Goal: Transaction & Acquisition: Purchase product/service

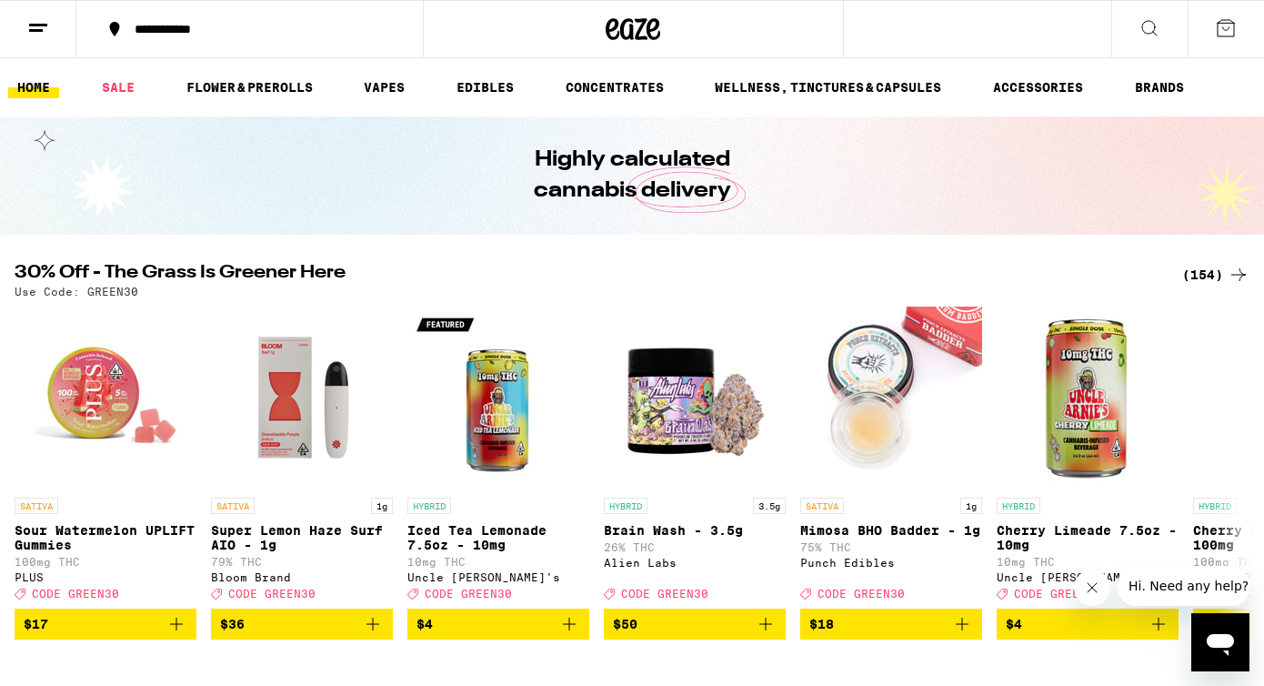
click at [1211, 278] on div "(154)" at bounding box center [1215, 275] width 67 height 22
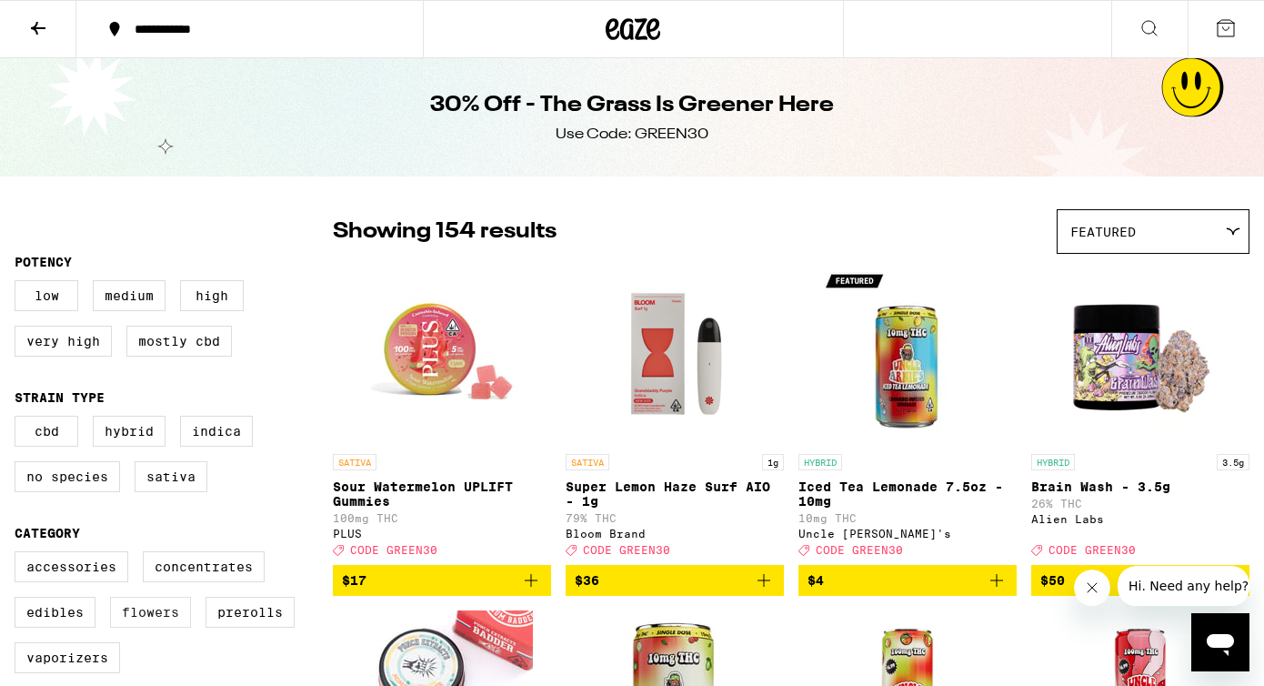
click at [183, 627] on label "Flowers" at bounding box center [150, 612] width 81 height 31
click at [19, 555] on input "Flowers" at bounding box center [18, 554] width 1 height 1
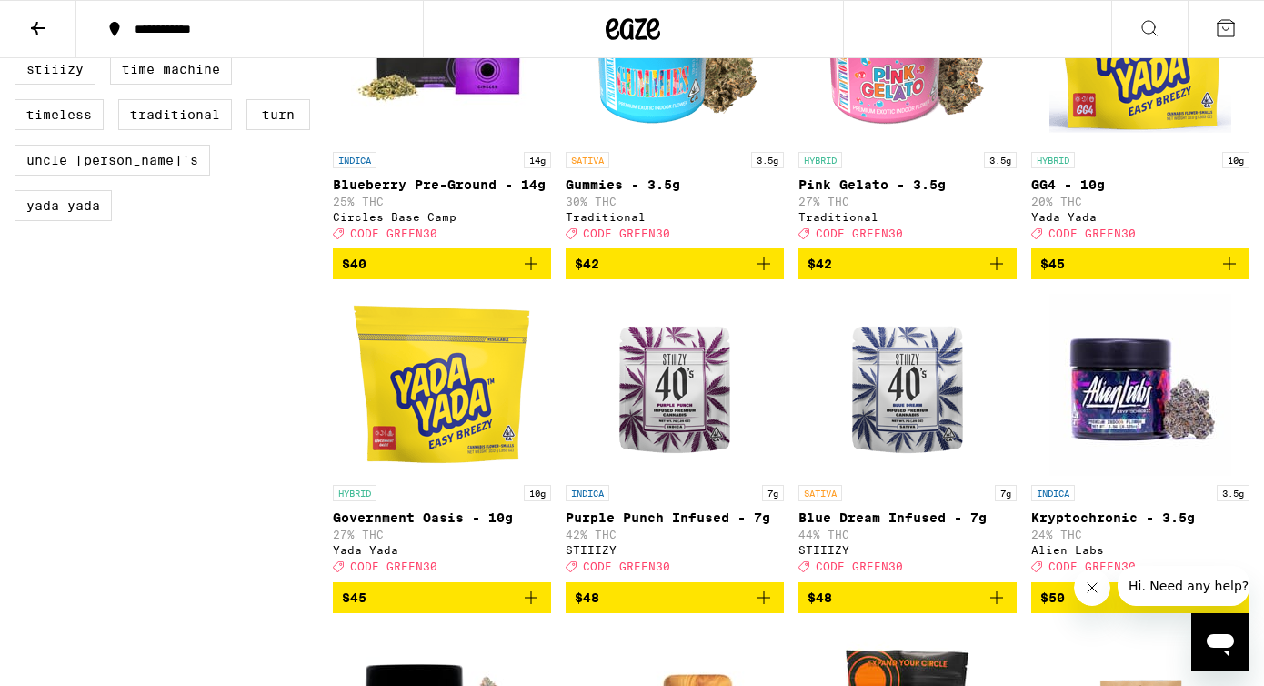
scroll to position [1750, 0]
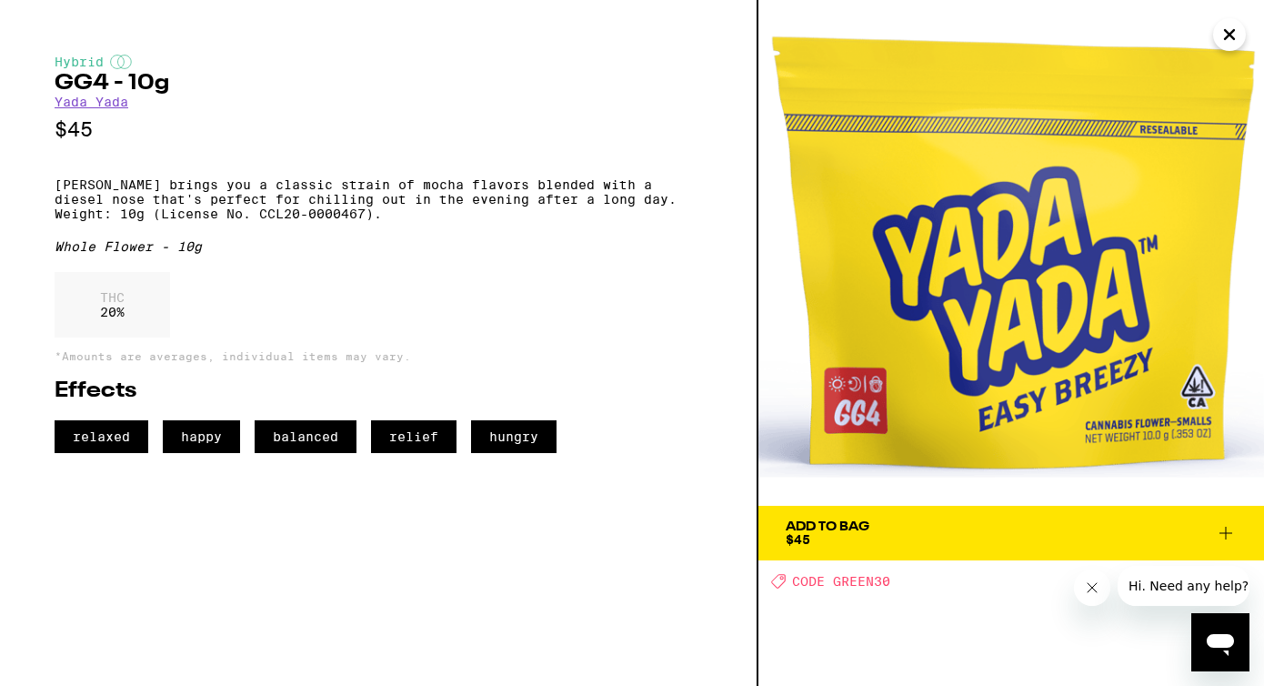
click at [856, 527] on div "Add To Bag" at bounding box center [828, 526] width 84 height 13
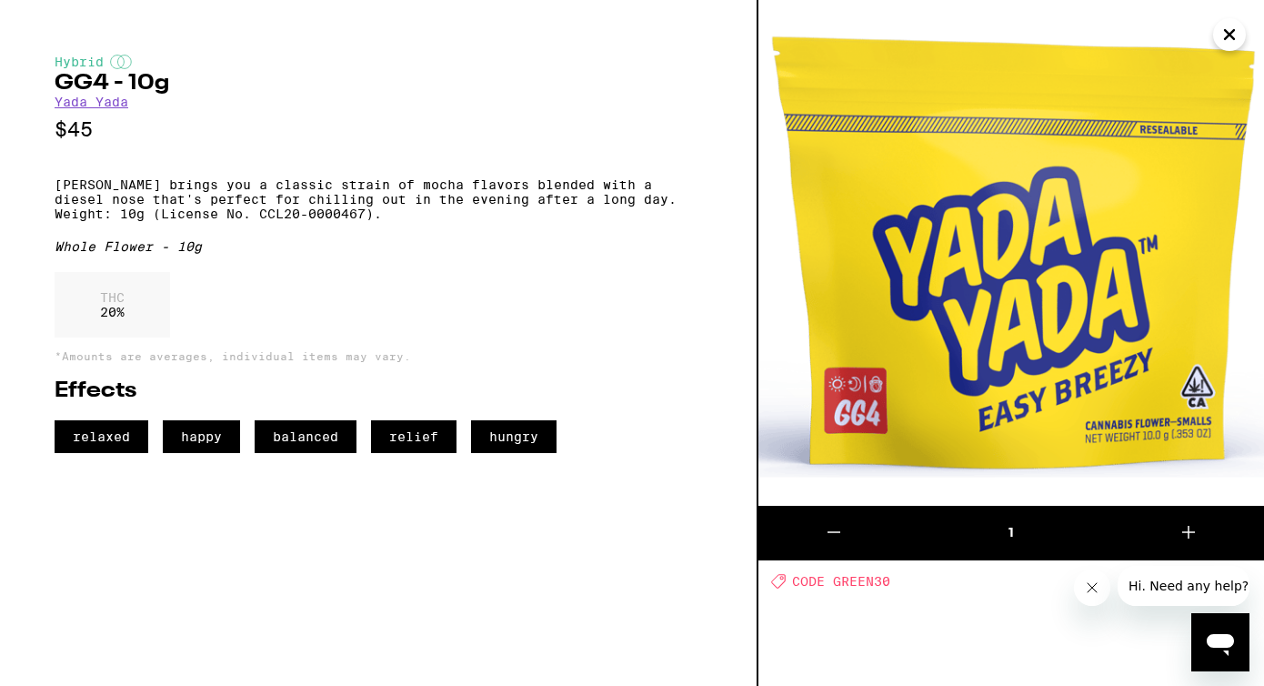
scroll to position [1808, 0]
click at [1229, 38] on icon "Close" at bounding box center [1230, 34] width 22 height 27
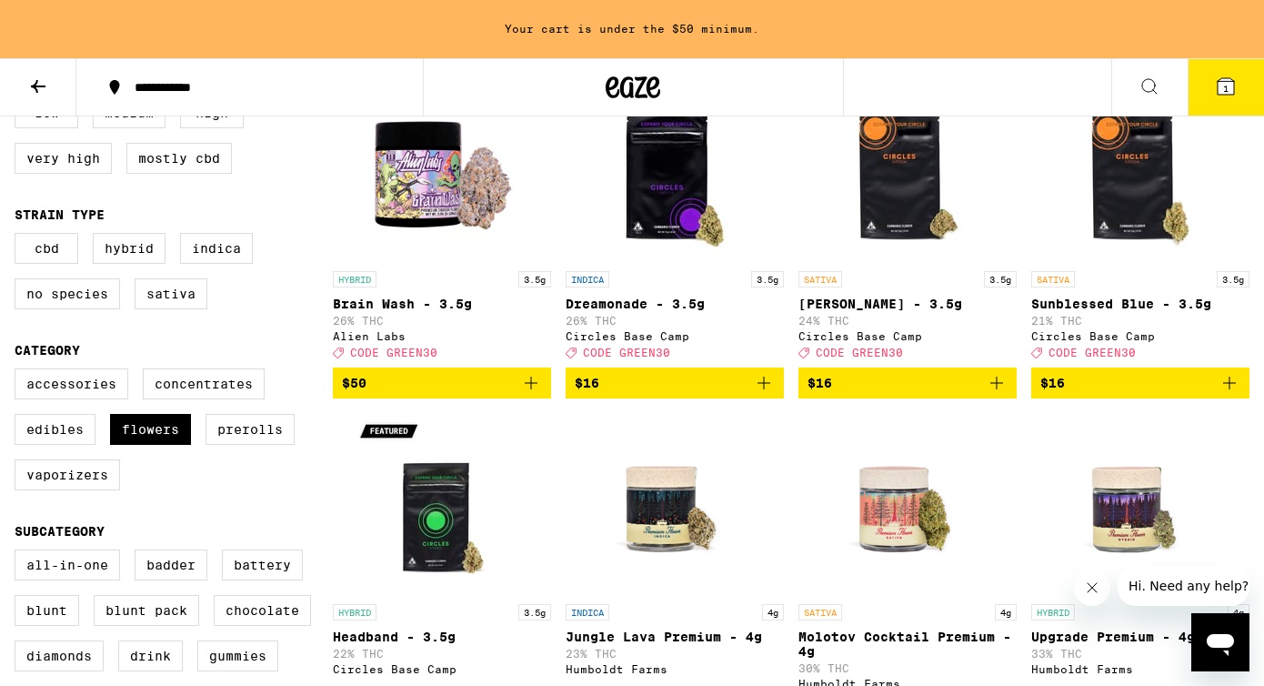
scroll to position [258, 0]
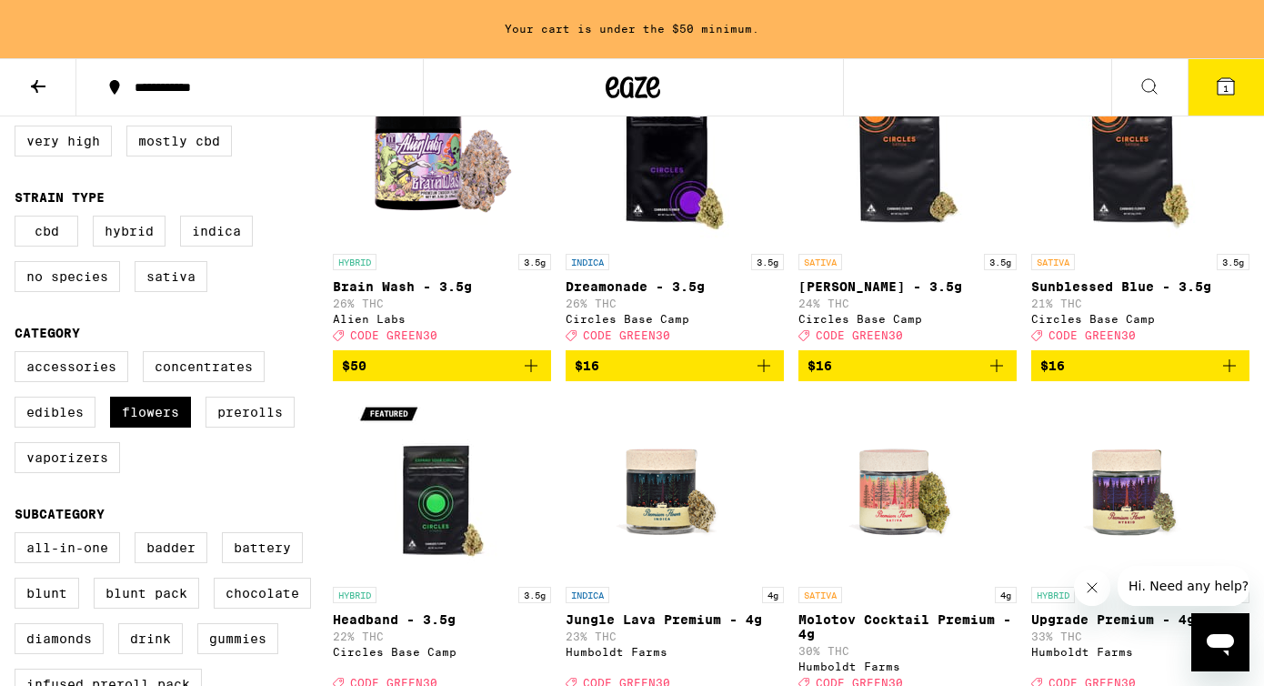
click at [165, 412] on div "Accessories Concentrates Edibles Flowers Prerolls Vaporizers" at bounding box center [174, 419] width 318 height 136
click at [158, 420] on label "Flowers" at bounding box center [150, 411] width 81 height 31
click at [19, 355] on input "Flowers" at bounding box center [18, 354] width 1 height 1
checkbox input "false"
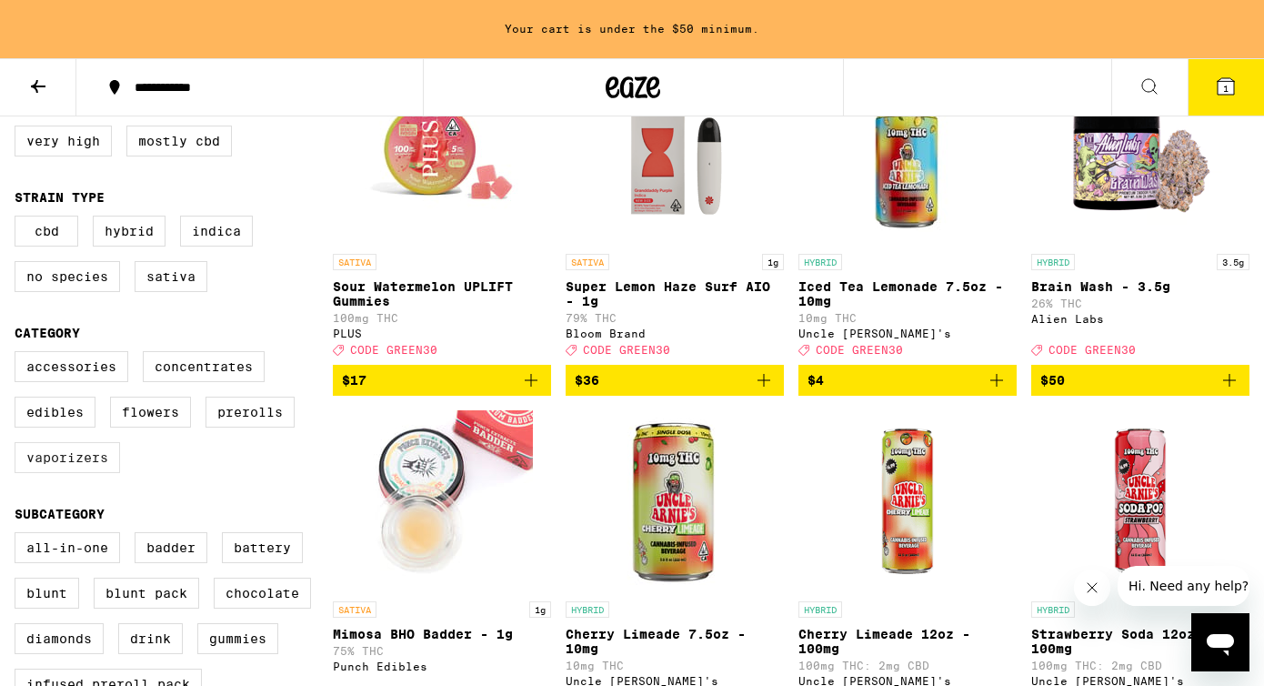
click at [91, 473] on label "Vaporizers" at bounding box center [67, 457] width 105 height 31
click at [19, 355] on input "Vaporizers" at bounding box center [18, 354] width 1 height 1
checkbox input "true"
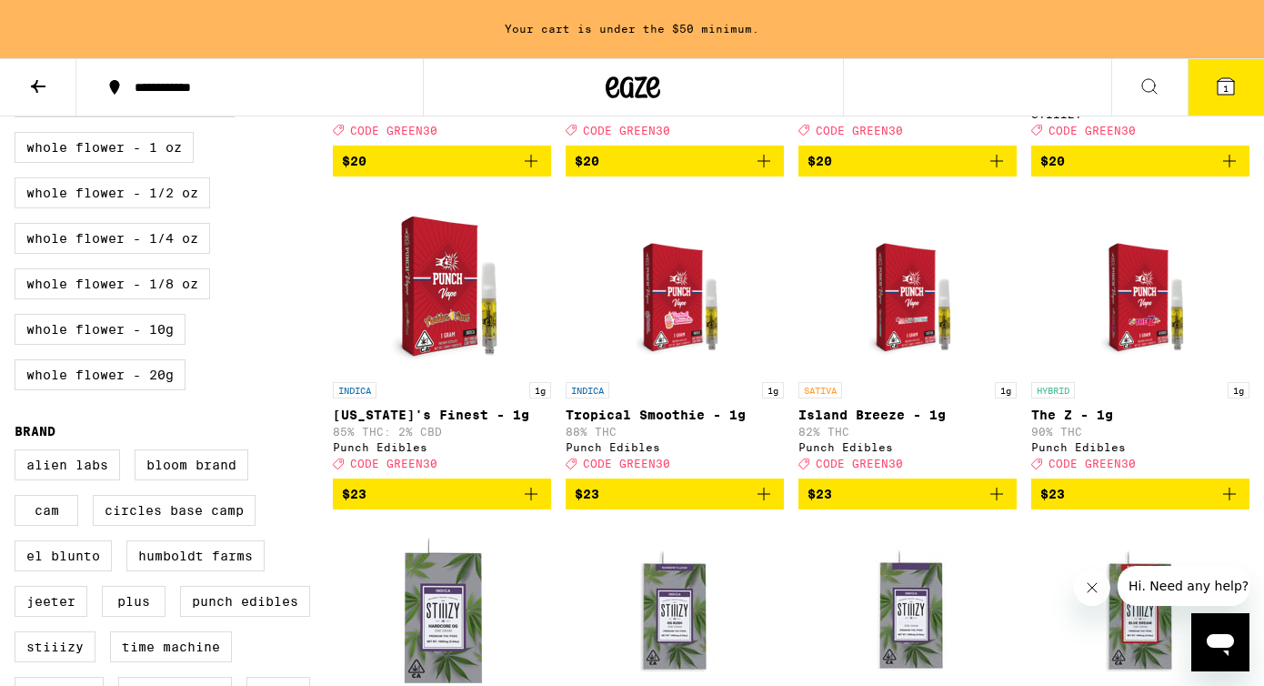
scroll to position [1162, 0]
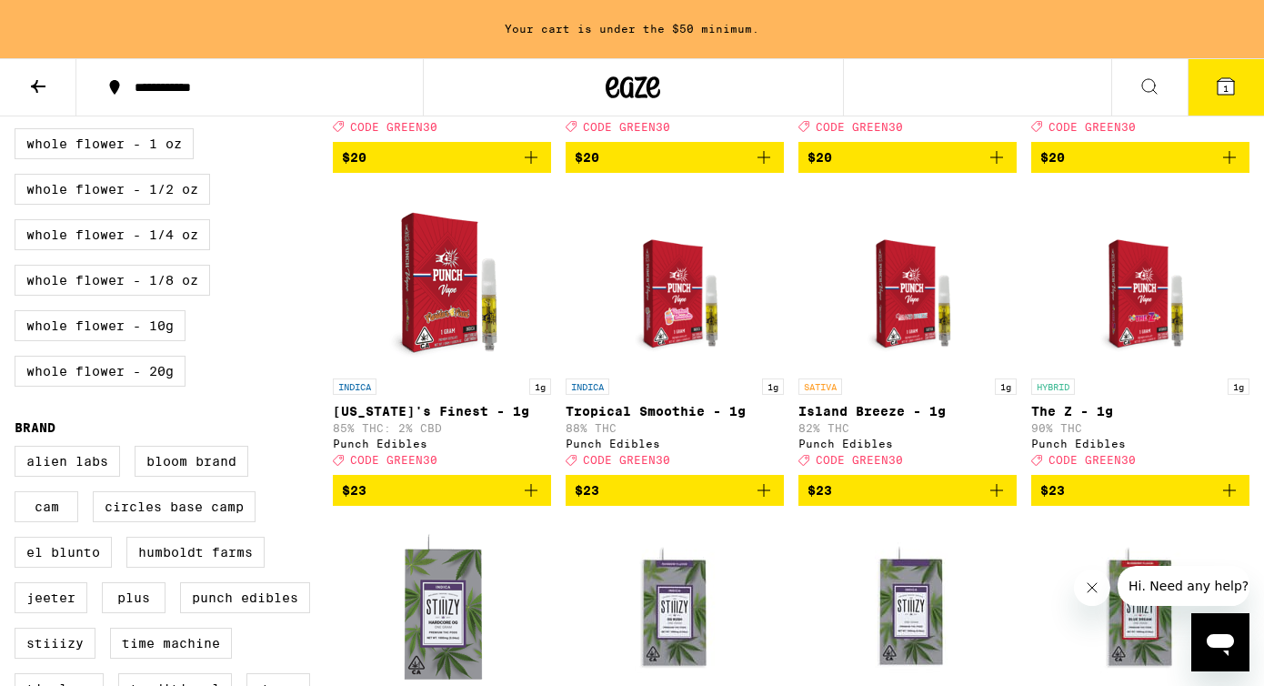
click at [527, 501] on icon "Add to bag" at bounding box center [531, 490] width 22 height 22
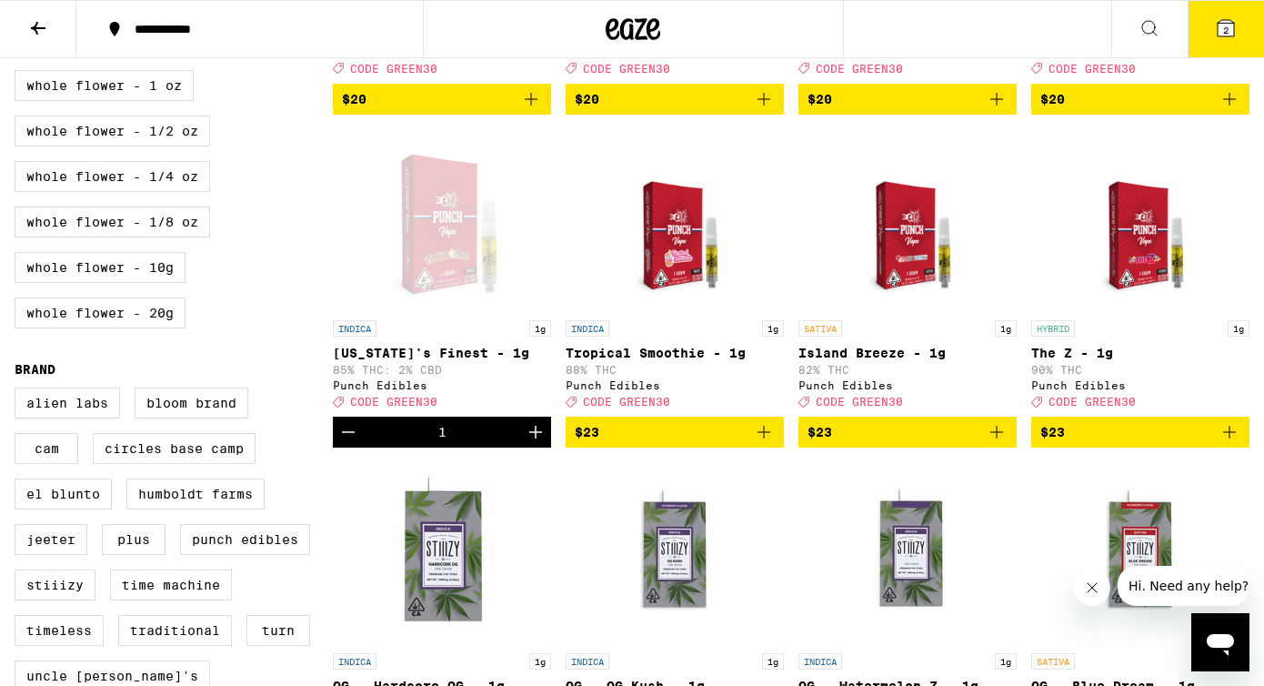
scroll to position [1104, 0]
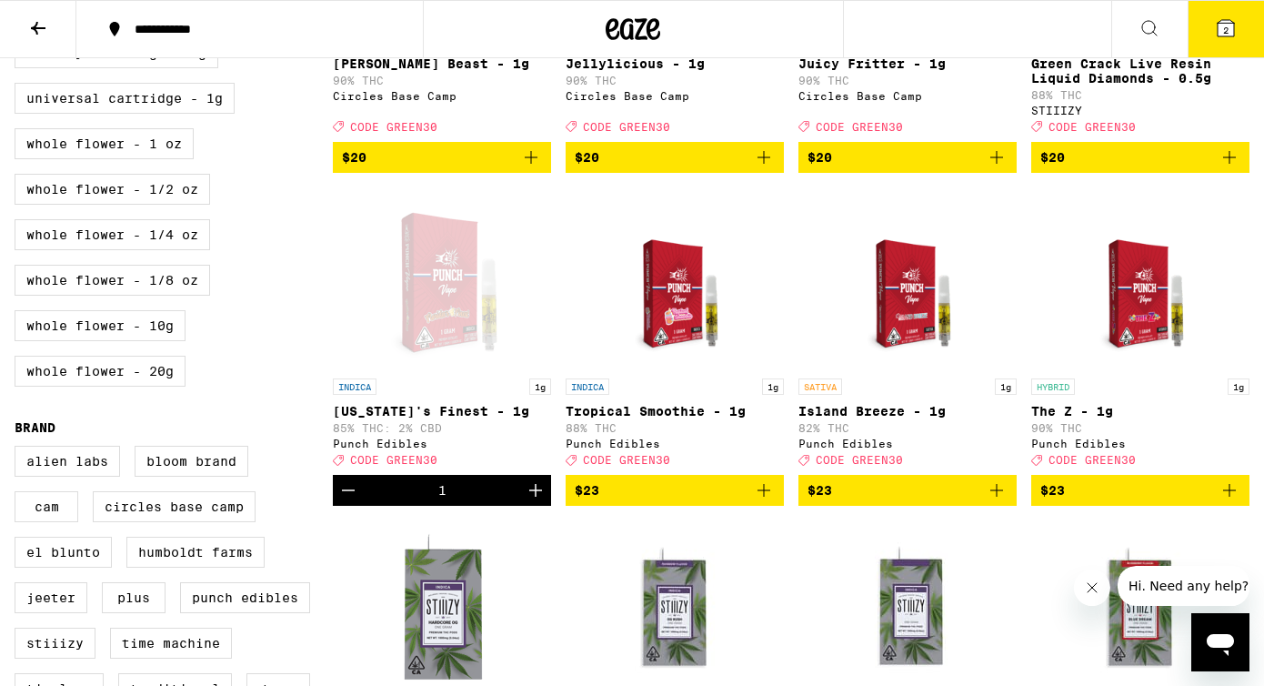
click at [1214, 17] on button "2" at bounding box center [1226, 29] width 76 height 56
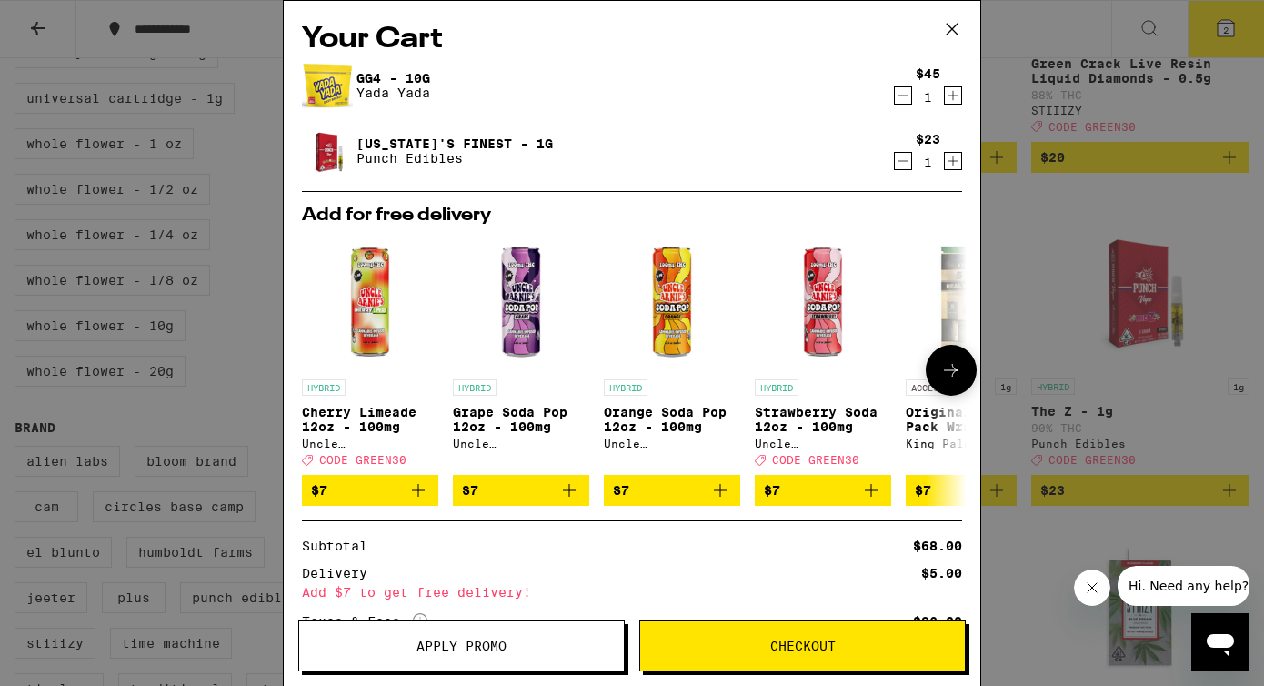
scroll to position [153, 0]
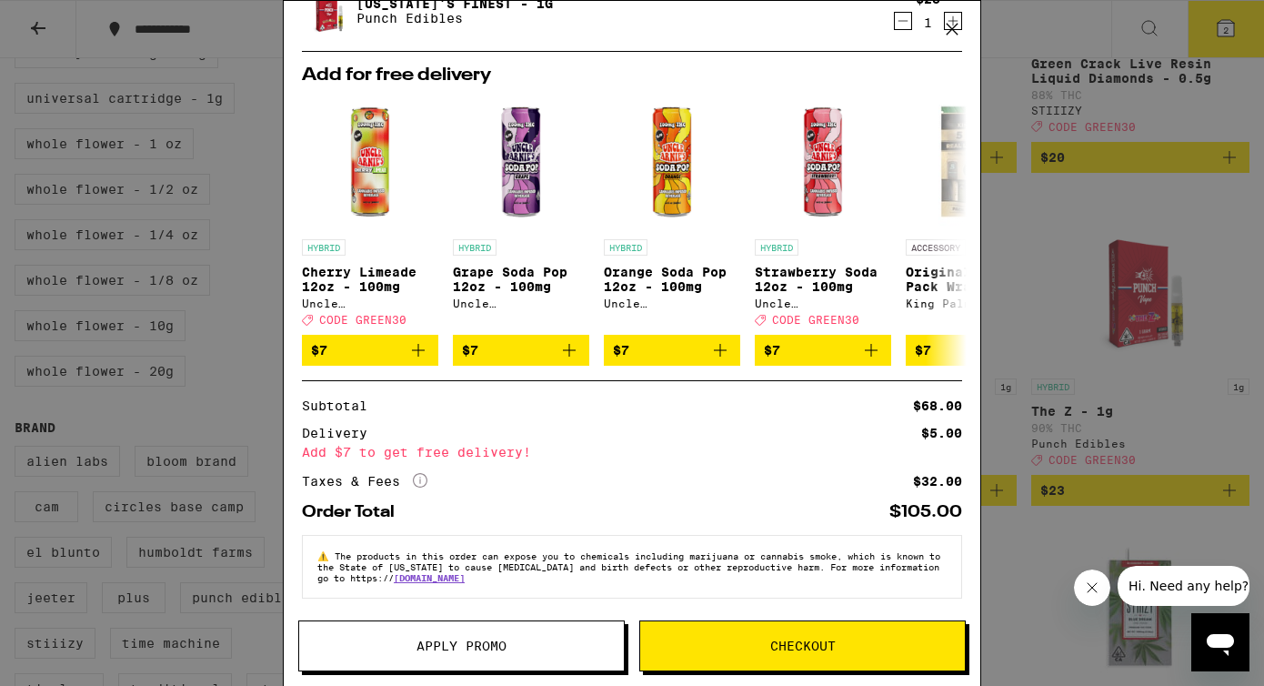
click at [372, 627] on button "Apply Promo" at bounding box center [461, 645] width 326 height 51
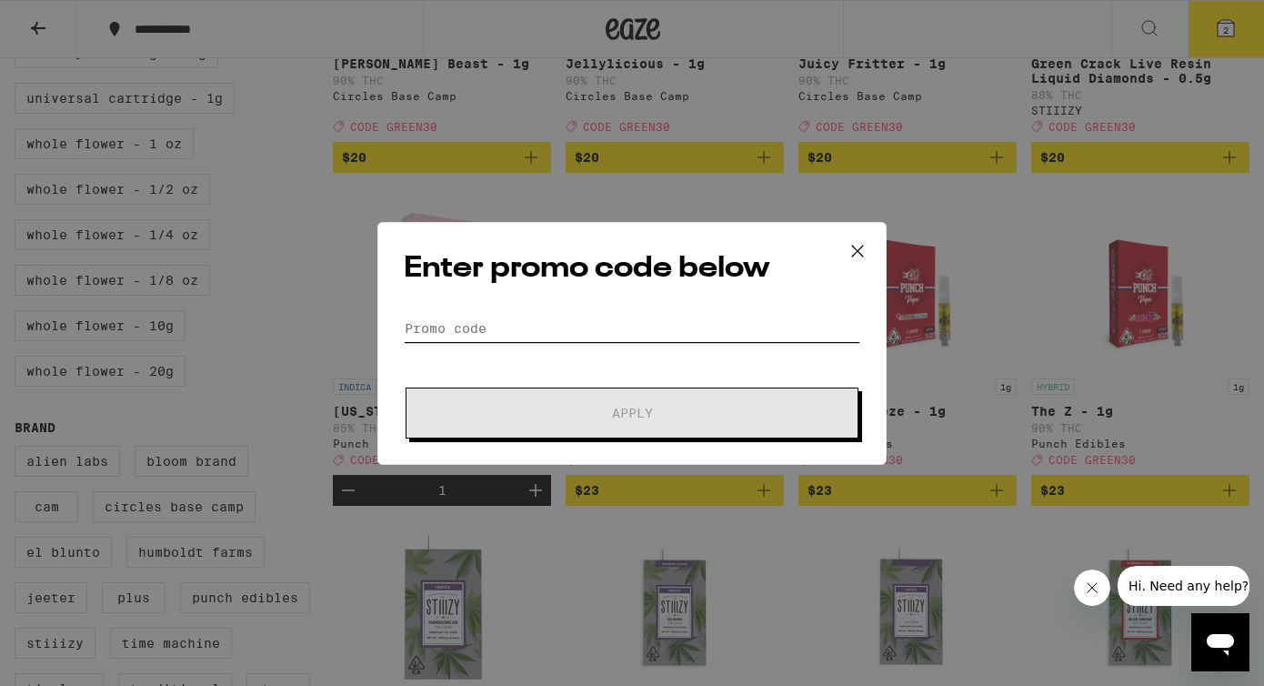
click at [437, 335] on input "Promo Code" at bounding box center [632, 328] width 457 height 27
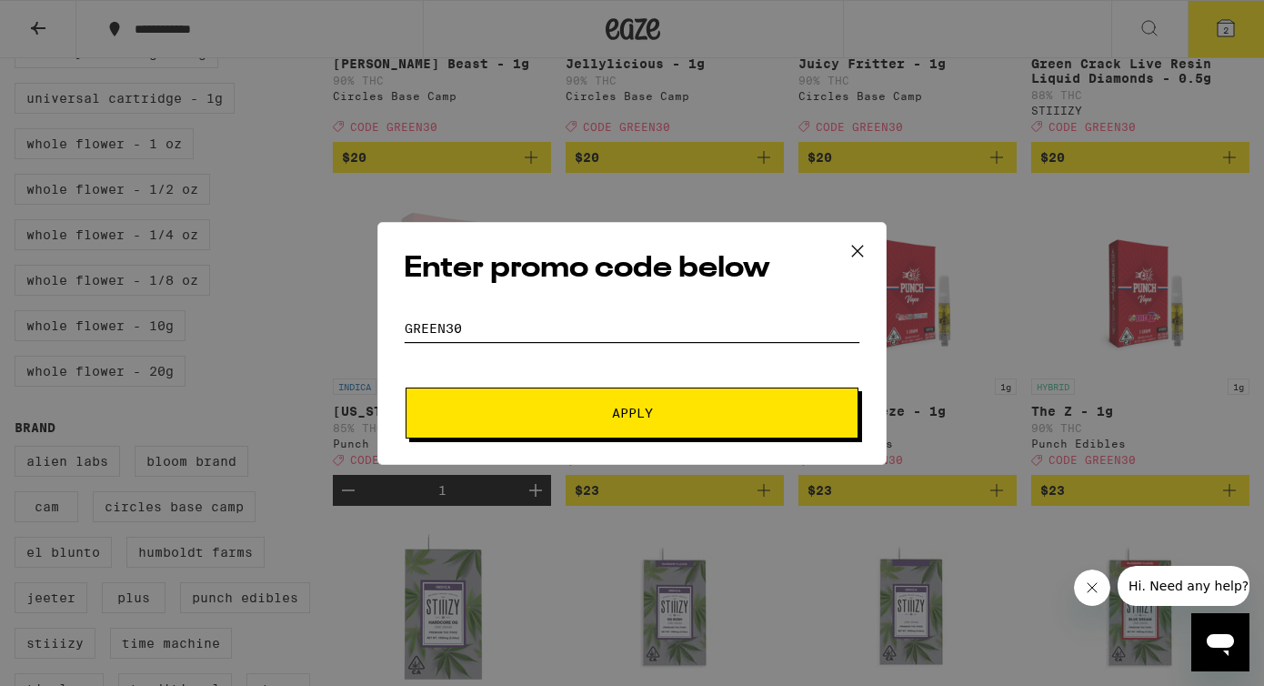
type input "green30"
click at [406, 387] on button "Apply" at bounding box center [632, 412] width 453 height 51
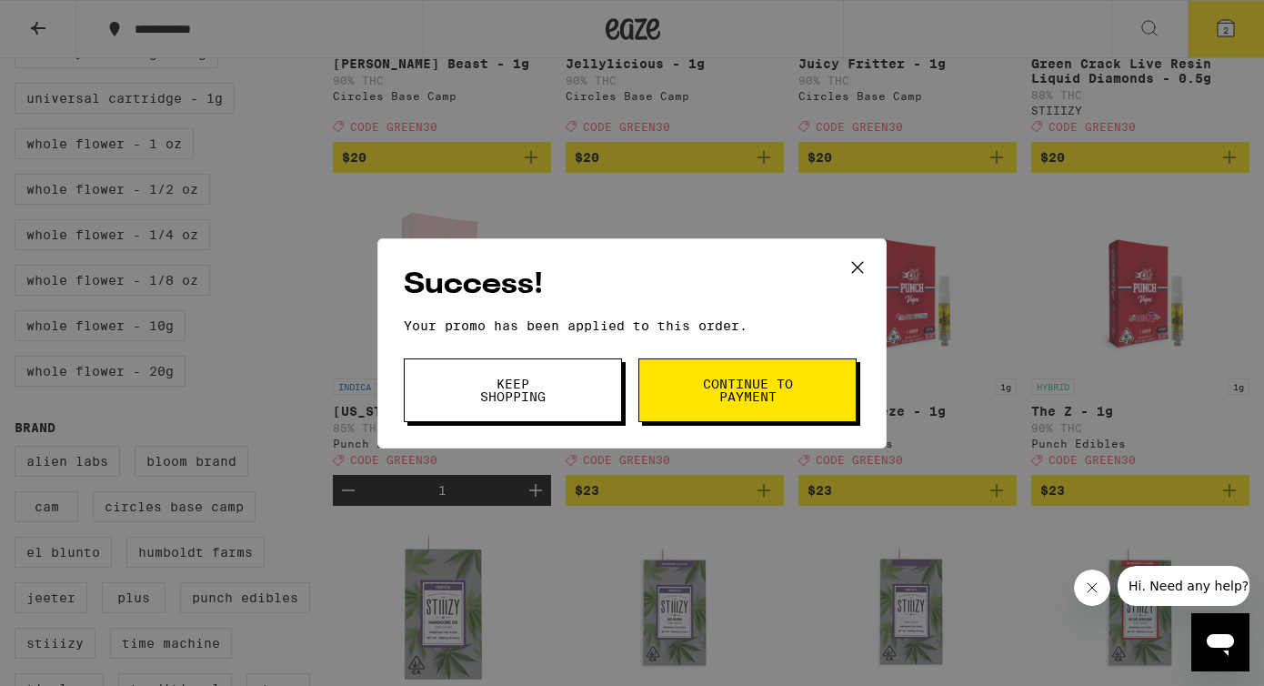
click at [579, 388] on button "Keep Shopping" at bounding box center [513, 390] width 218 height 64
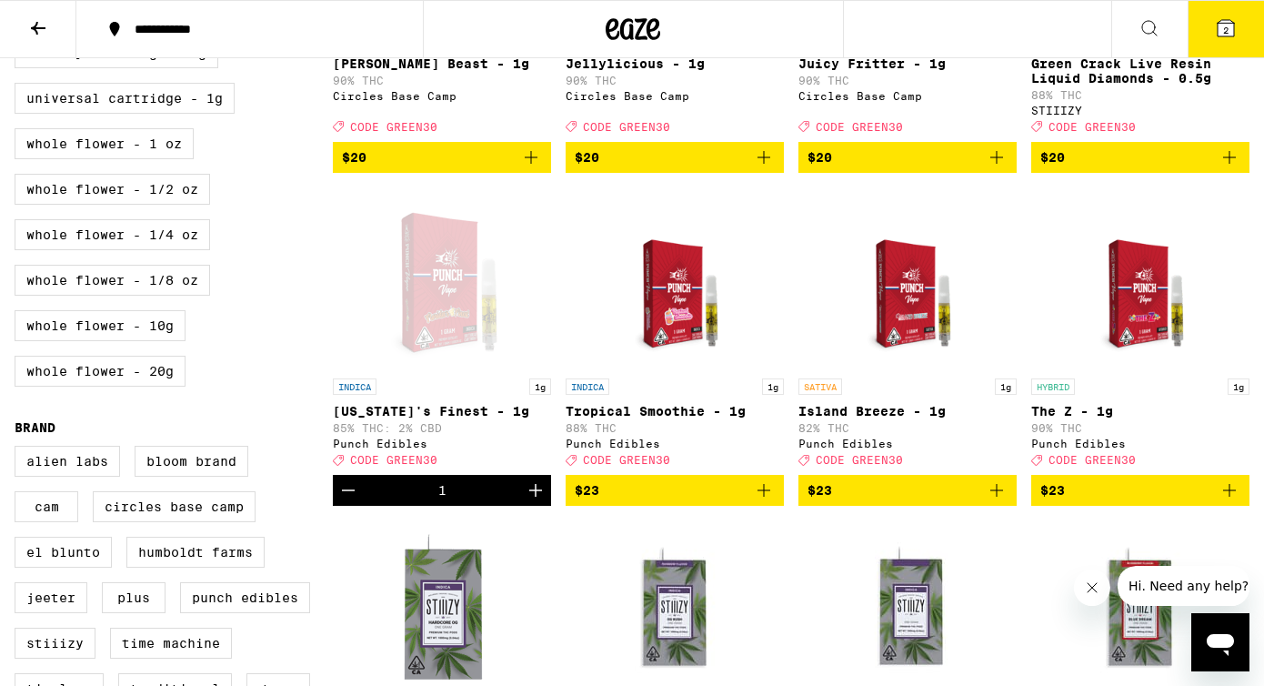
click at [1228, 23] on icon at bounding box center [1226, 28] width 16 height 16
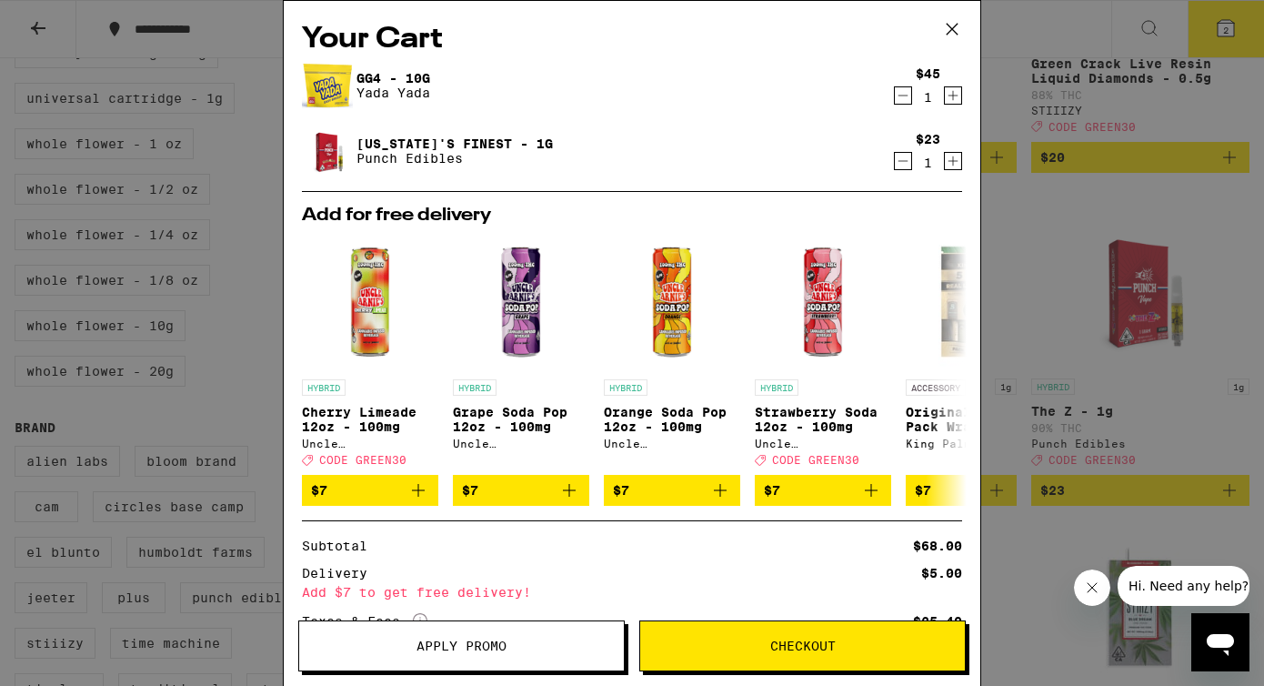
click at [955, 43] on button at bounding box center [952, 30] width 56 height 58
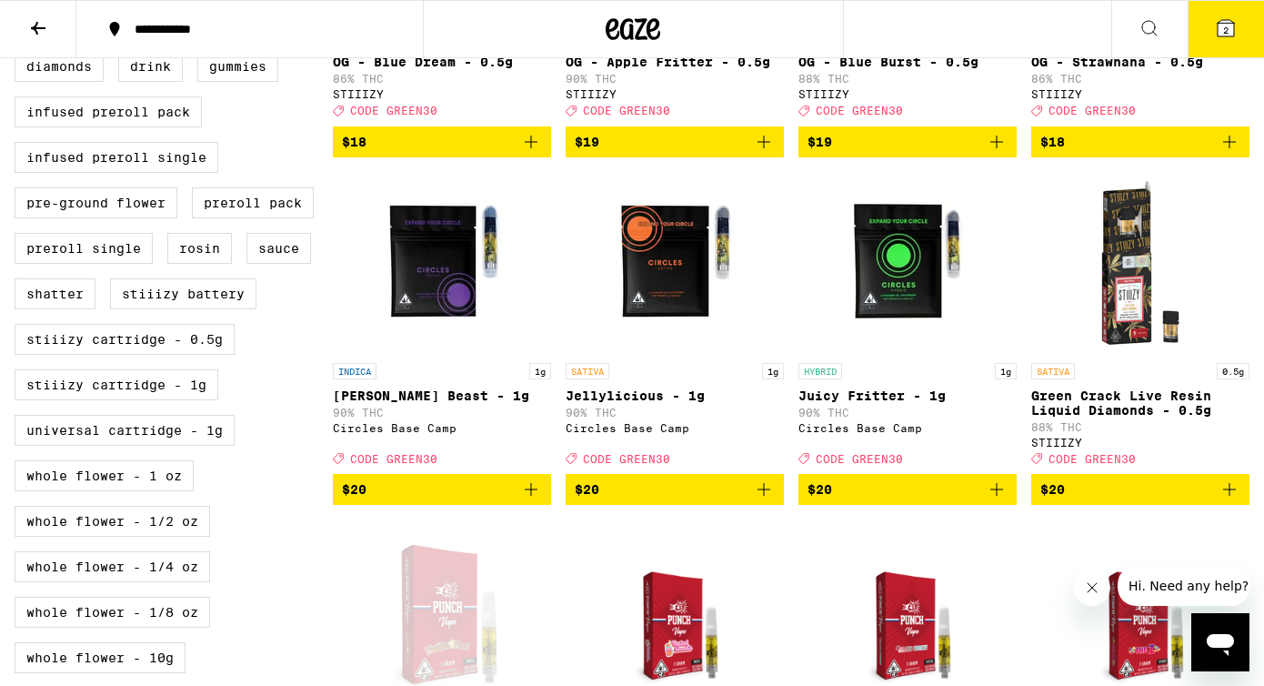
scroll to position [774, 0]
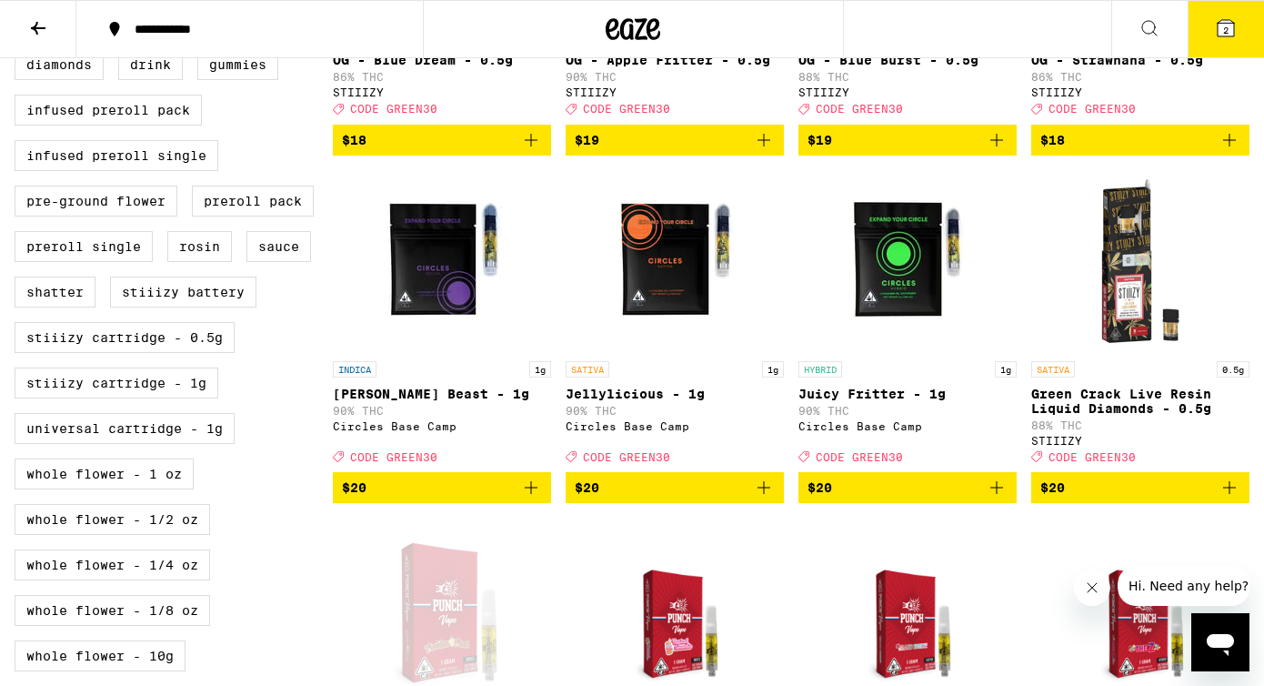
click at [1216, 15] on button "2" at bounding box center [1226, 29] width 76 height 56
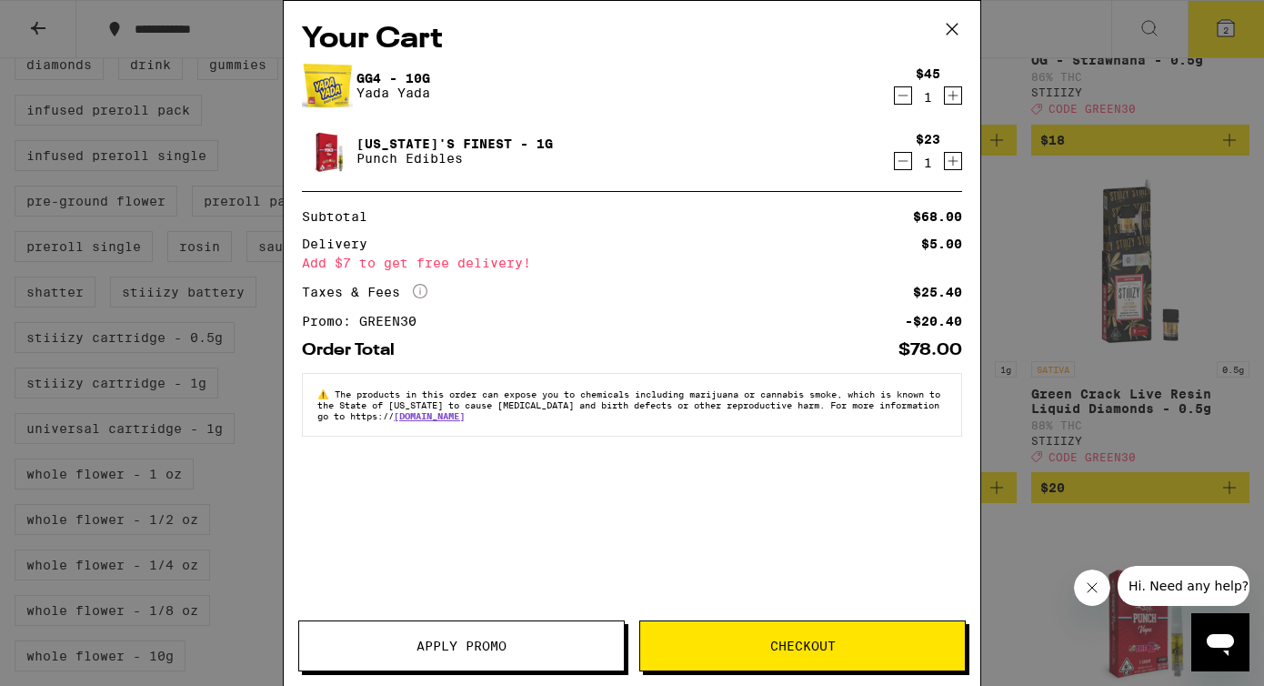
click at [788, 651] on span "Checkout" at bounding box center [802, 645] width 65 height 13
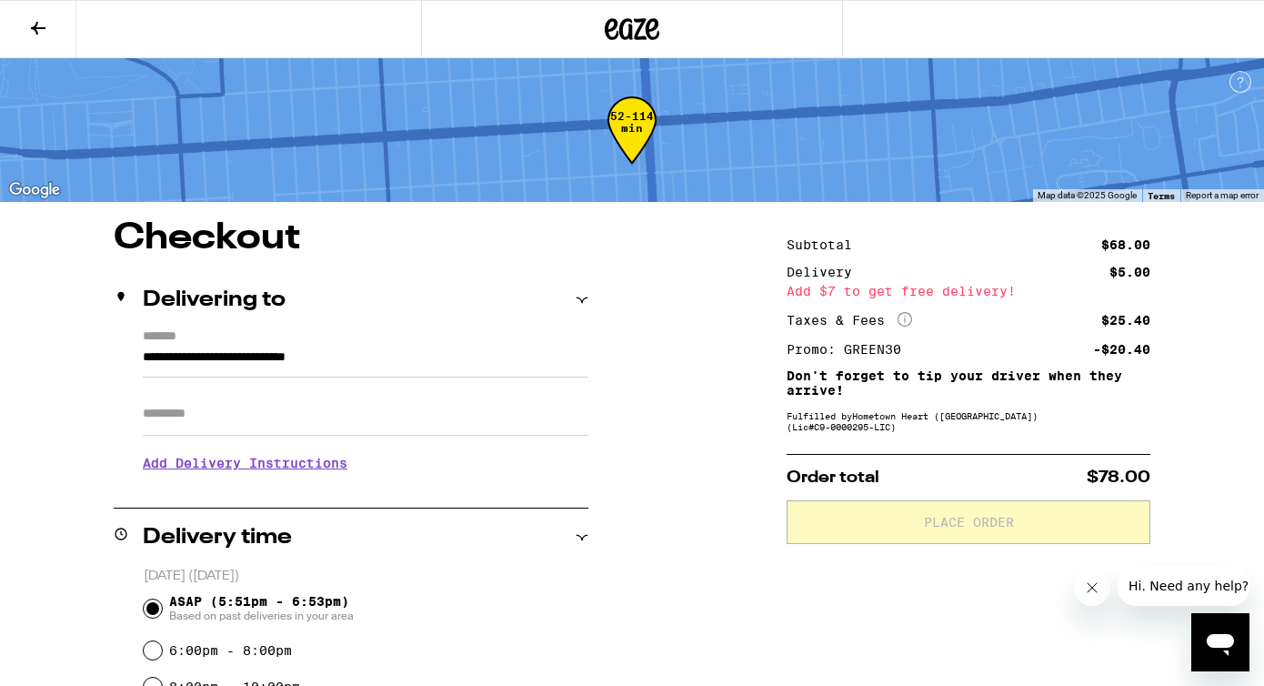
click at [524, 423] on input "Apt/Suite" at bounding box center [366, 414] width 446 height 44
type input "*****"
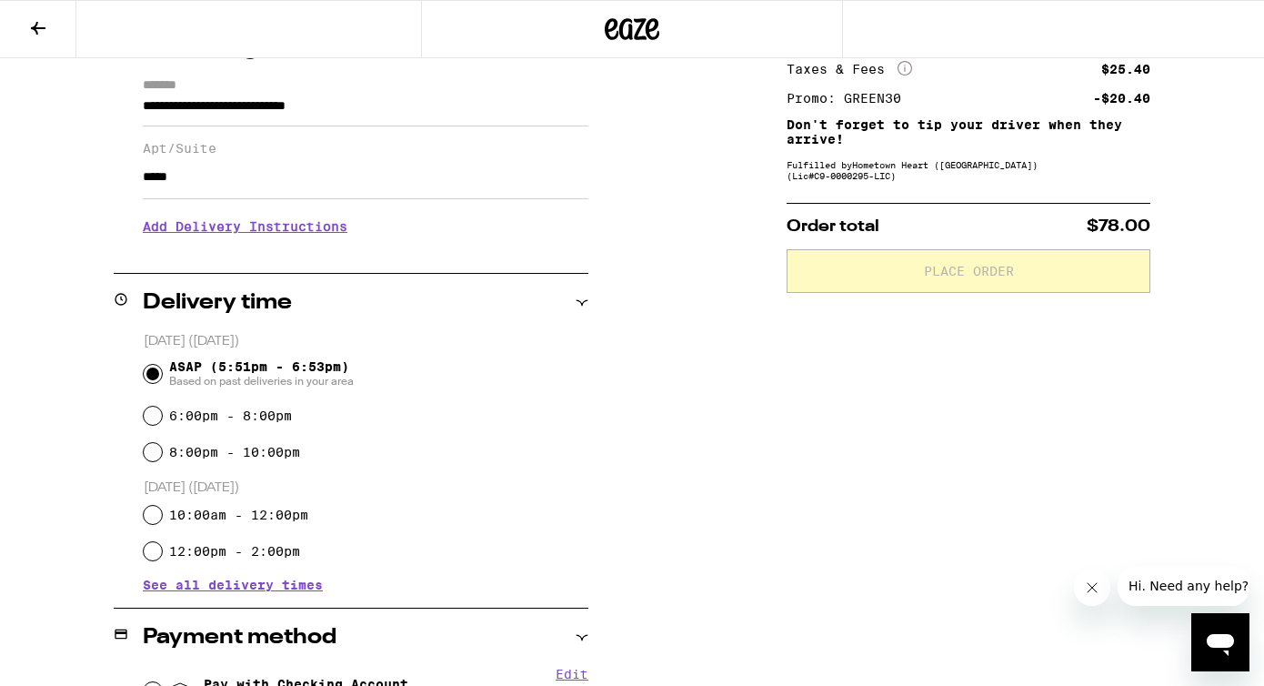
scroll to position [256, 0]
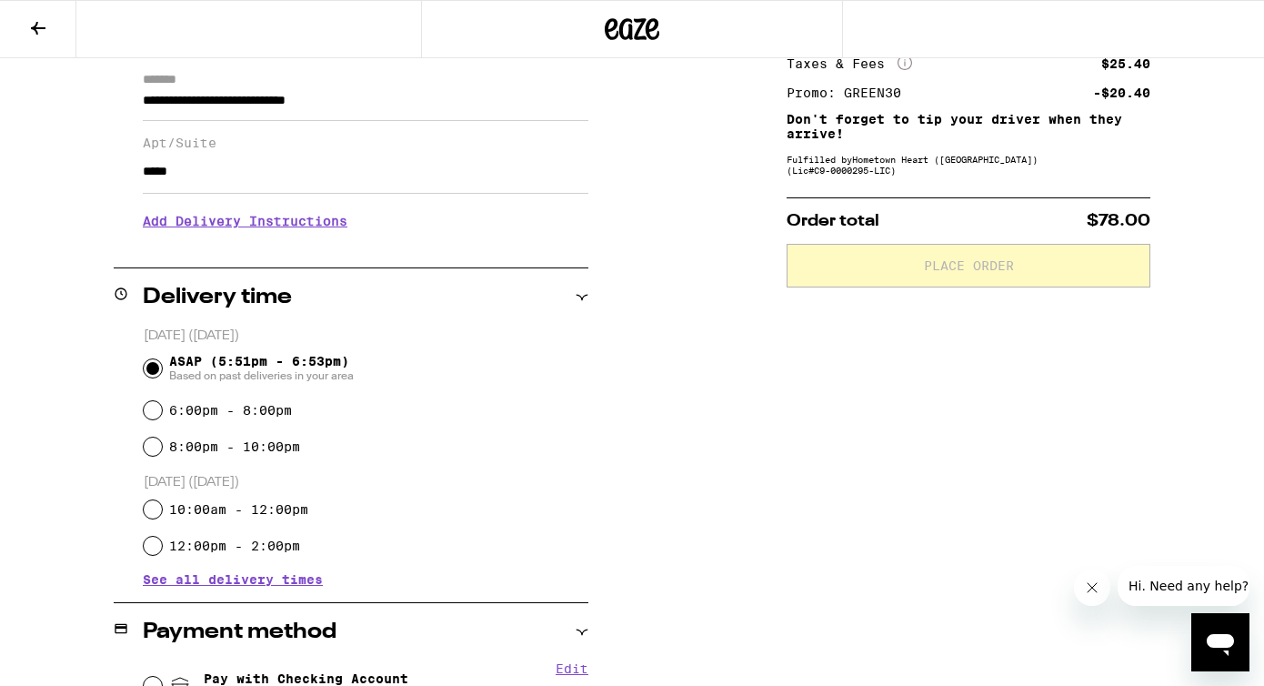
click at [287, 415] on label "6:00pm - 8:00pm" at bounding box center [230, 410] width 123 height 15
click at [162, 415] on input "6:00pm - 8:00pm" at bounding box center [153, 410] width 18 height 18
radio input "true"
click at [257, 376] on span "Based on past deliveries in your area" at bounding box center [261, 375] width 185 height 15
click at [162, 376] on input "ASAP (5:51pm - 6:53pm) Based on past deliveries in your area" at bounding box center [153, 368] width 18 height 18
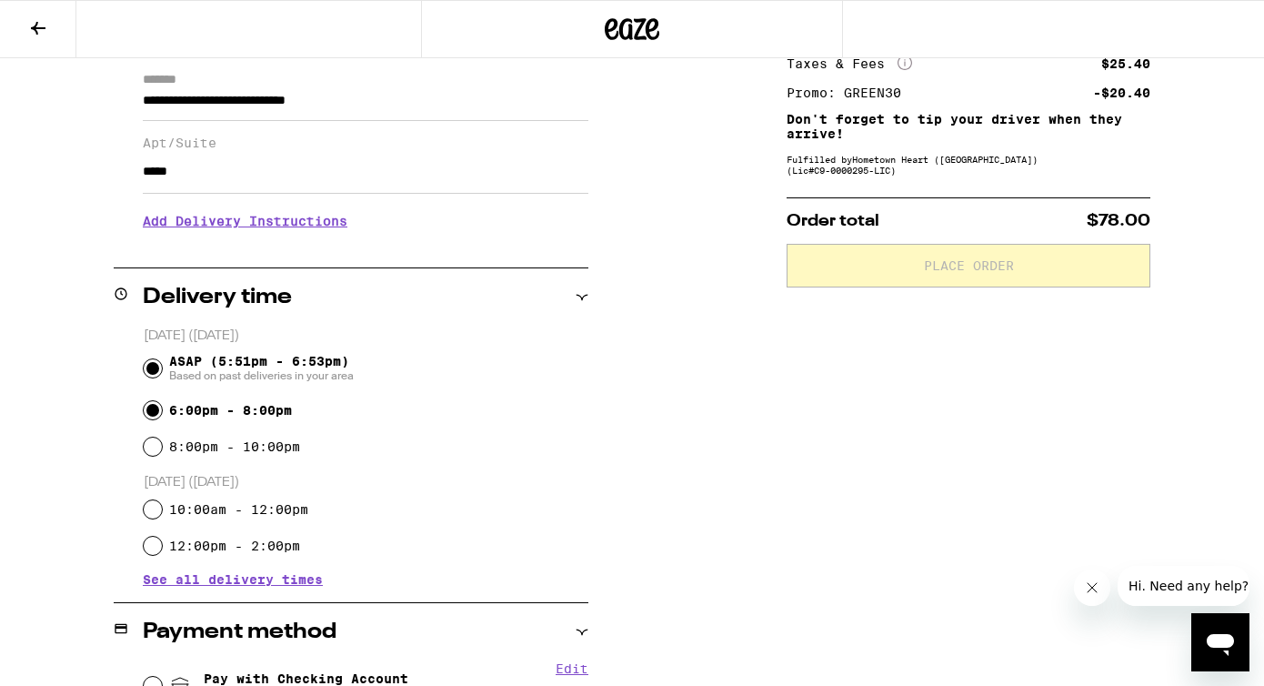
radio input "true"
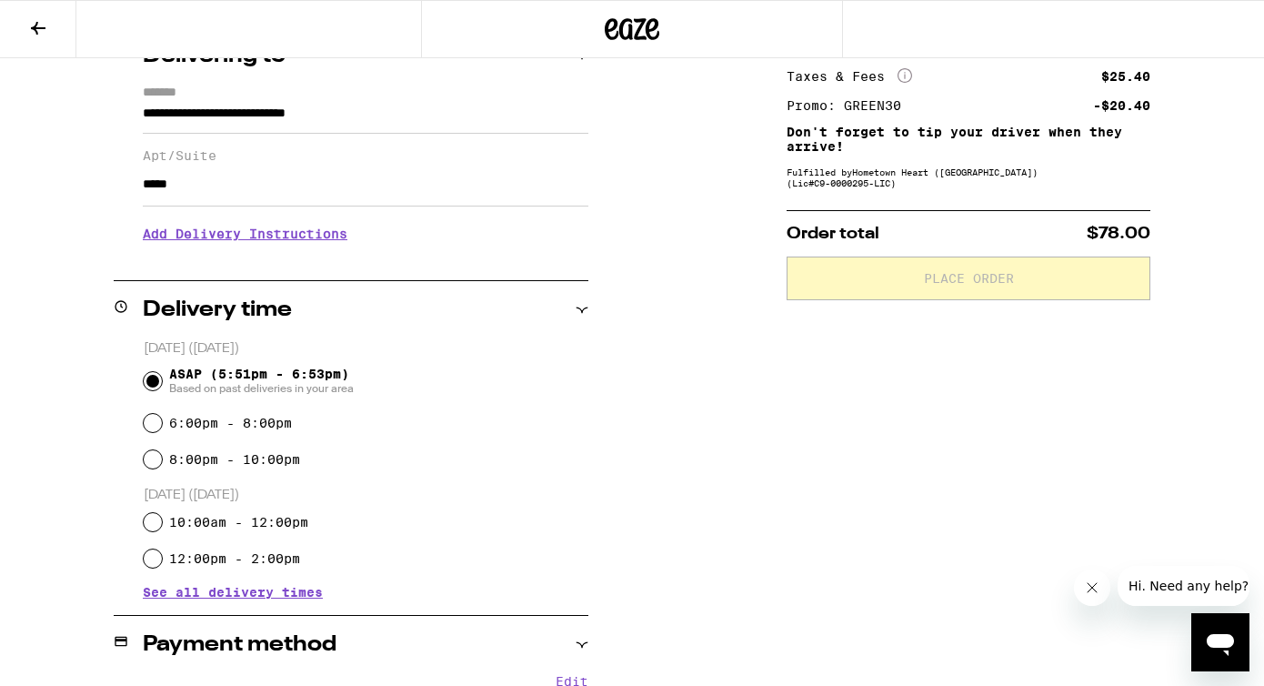
scroll to position [0, 0]
